Goal: Task Accomplishment & Management: Manage account settings

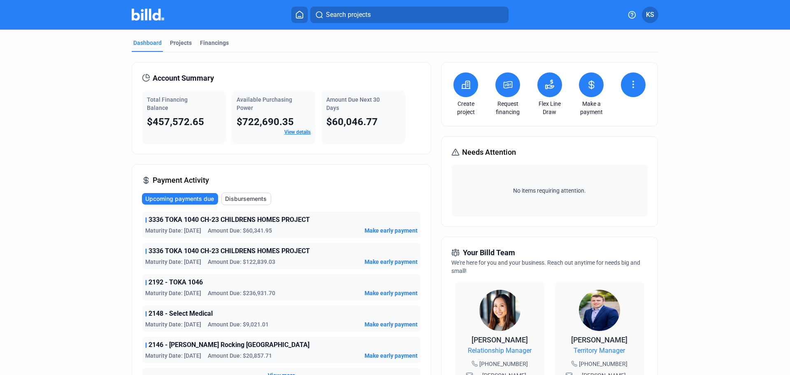
click at [181, 40] on div "Projects" at bounding box center [181, 43] width 22 height 8
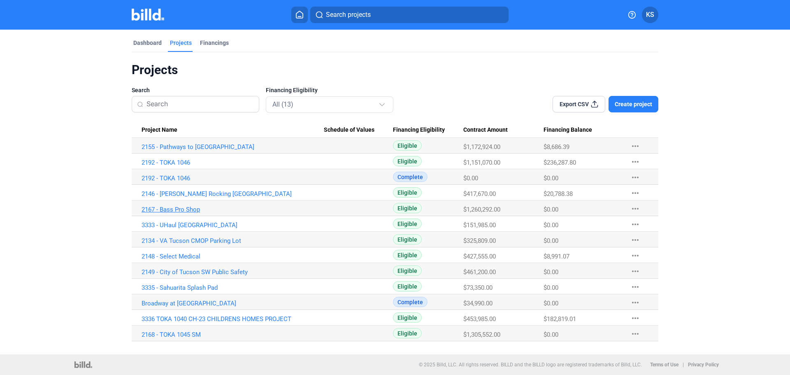
click at [190, 210] on link "2167 - Bass Pro Shop" at bounding box center [233, 209] width 182 height 7
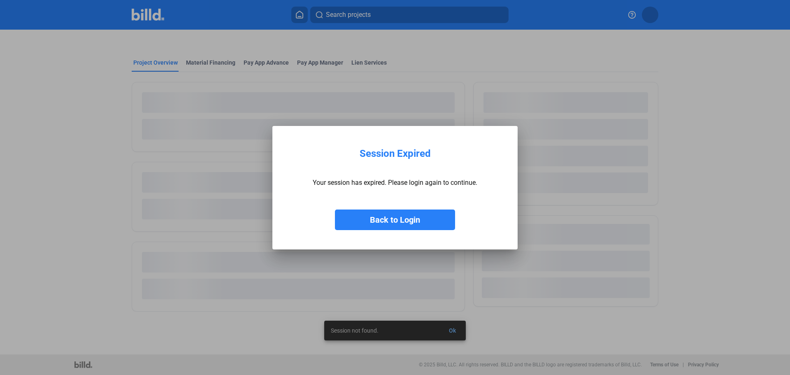
click at [398, 220] on button "Back to Login" at bounding box center [395, 219] width 120 height 21
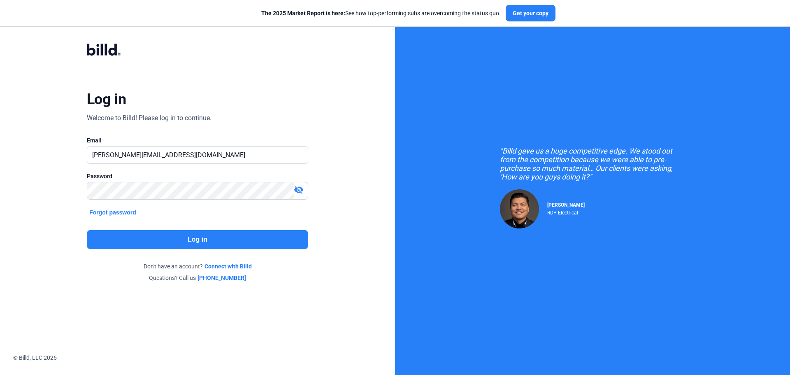
click at [210, 233] on button "Log in" at bounding box center [197, 239] width 221 height 19
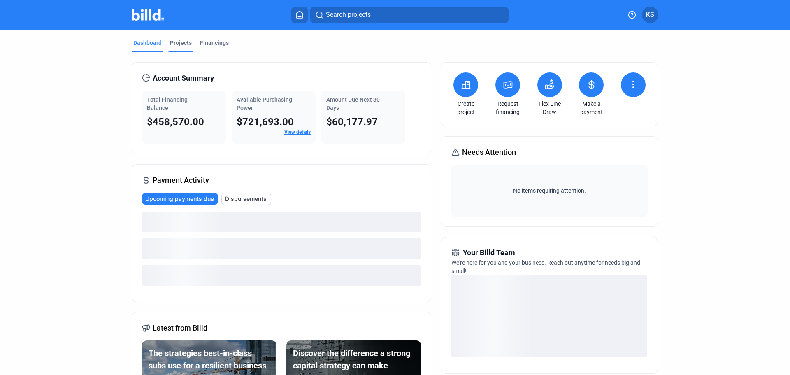
click at [179, 41] on div "Projects" at bounding box center [181, 43] width 22 height 8
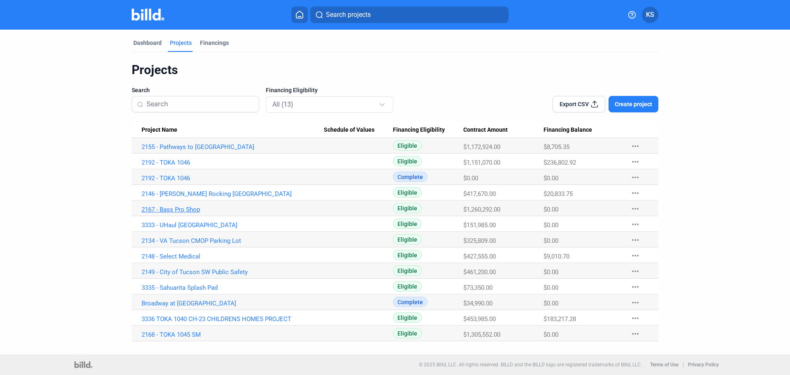
click at [165, 208] on link "2167 - Bass Pro Shop" at bounding box center [233, 209] width 182 height 7
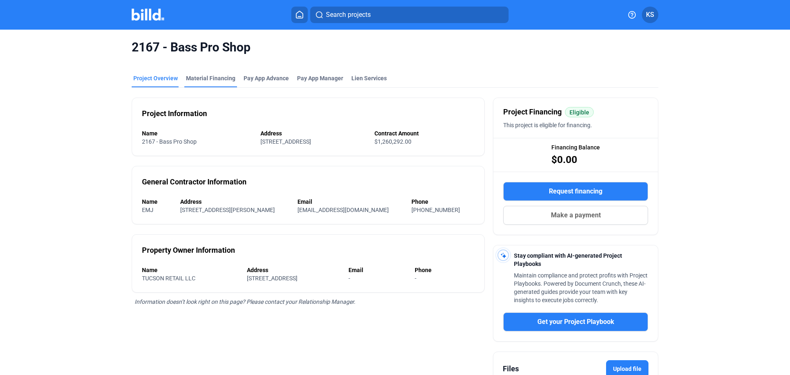
click at [204, 79] on div "Material Financing" at bounding box center [210, 78] width 49 height 8
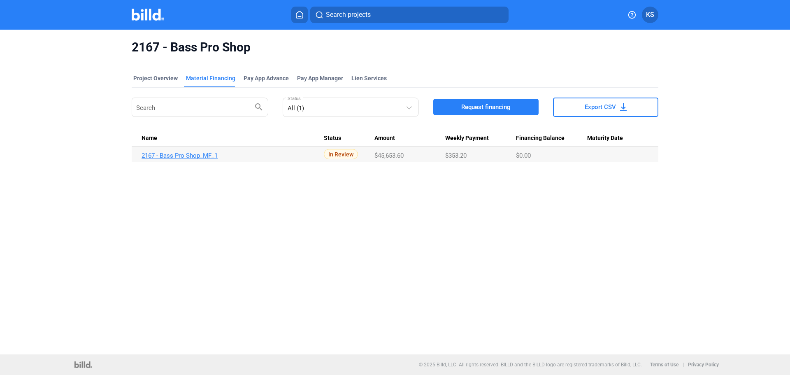
click at [191, 154] on link "2167 - Bass Pro Shop_MF_1" at bounding box center [233, 155] width 182 height 7
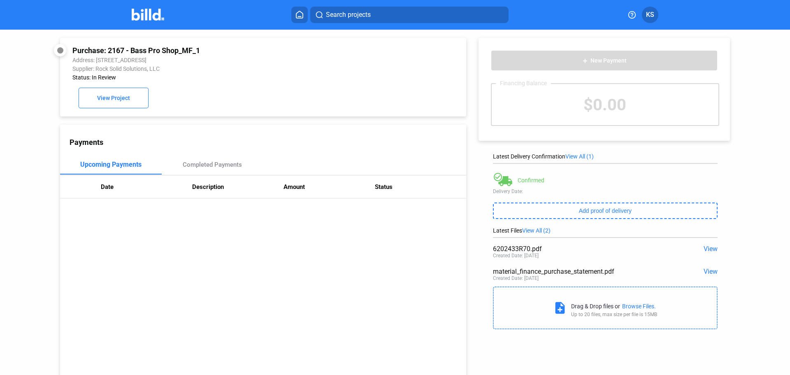
click at [150, 16] on img at bounding box center [148, 15] width 32 height 12
